Goal: Information Seeking & Learning: Learn about a topic

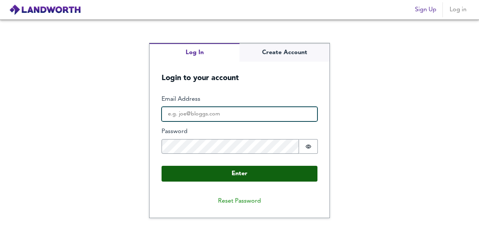
type input "[EMAIL_ADDRESS][DOMAIN_NAME]"
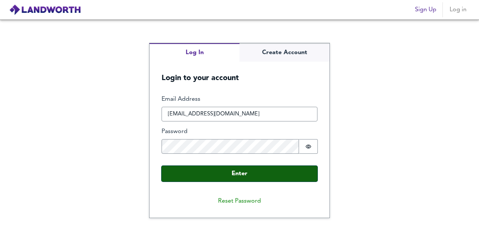
click at [243, 173] on button "Enter" at bounding box center [239, 174] width 156 height 16
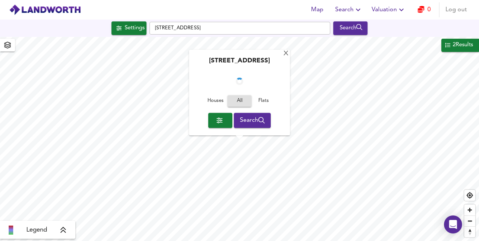
checkbox input "false"
checkbox input "true"
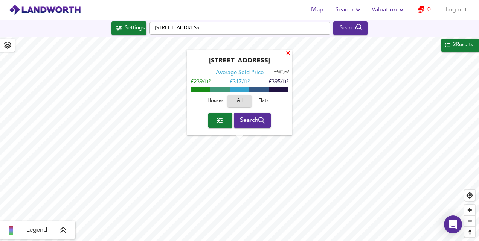
click at [289, 53] on div "X" at bounding box center [288, 53] width 6 height 7
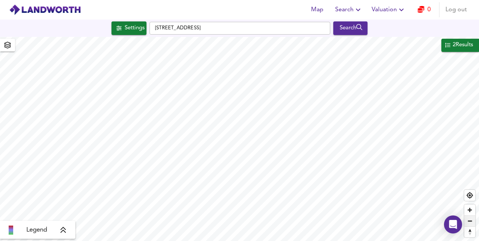
click at [469, 222] on span "Zoom out" at bounding box center [469, 221] width 11 height 11
click at [466, 42] on div "2 Results" at bounding box center [463, 45] width 22 height 10
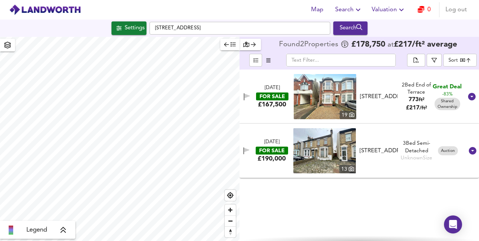
click at [340, 148] on img at bounding box center [324, 150] width 62 height 45
click at [325, 138] on img at bounding box center [324, 150] width 62 height 45
click at [327, 93] on img at bounding box center [325, 96] width 62 height 45
